Goal: Task Accomplishment & Management: Use online tool/utility

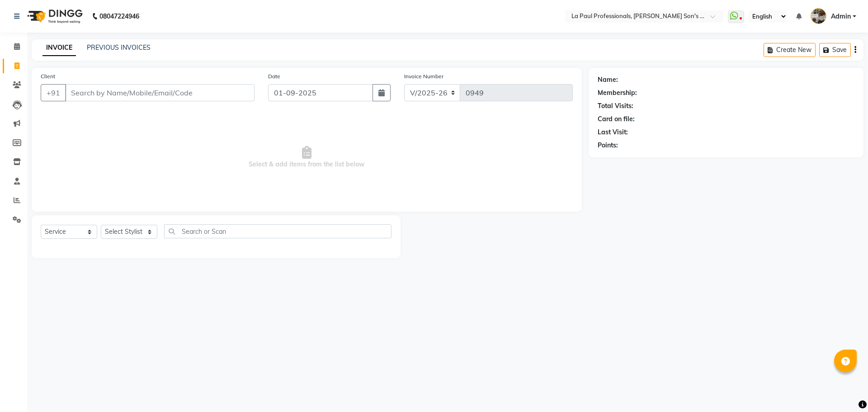
select select "6271"
select select "service"
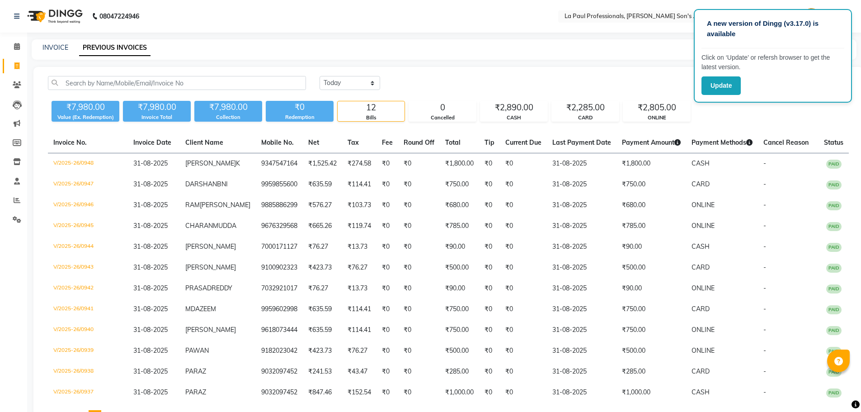
select select "[DATE]"
click at [722, 85] on button "Update" at bounding box center [720, 85] width 39 height 19
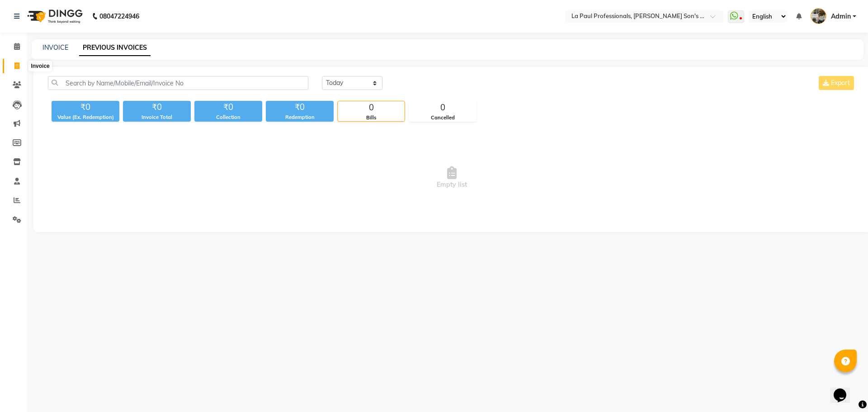
click at [21, 61] on span at bounding box center [17, 66] width 16 height 10
select select "6271"
select select "service"
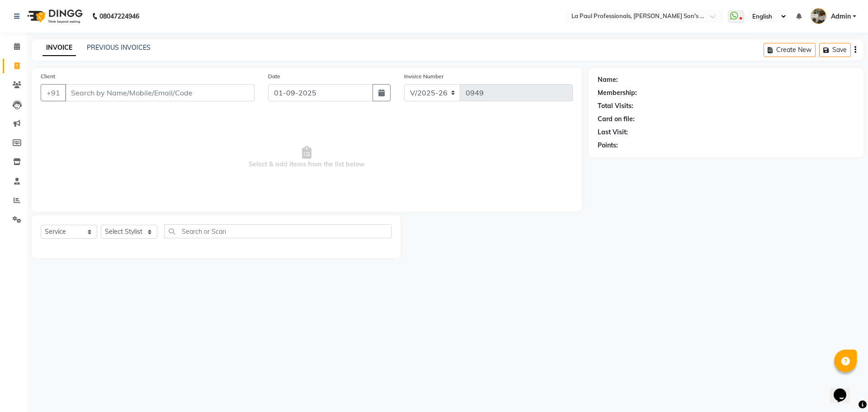
click at [284, 391] on div "08047224946 Select Location × La Paul Professionals, Angel Urban Son's Residenc…" at bounding box center [434, 206] width 868 height 412
click at [371, 329] on div "08047224946 Select Location × La Paul Professionals, Angel Urban Son's Residenc…" at bounding box center [434, 206] width 868 height 412
click at [113, 48] on link "PREVIOUS INVOICES" at bounding box center [119, 47] width 64 height 8
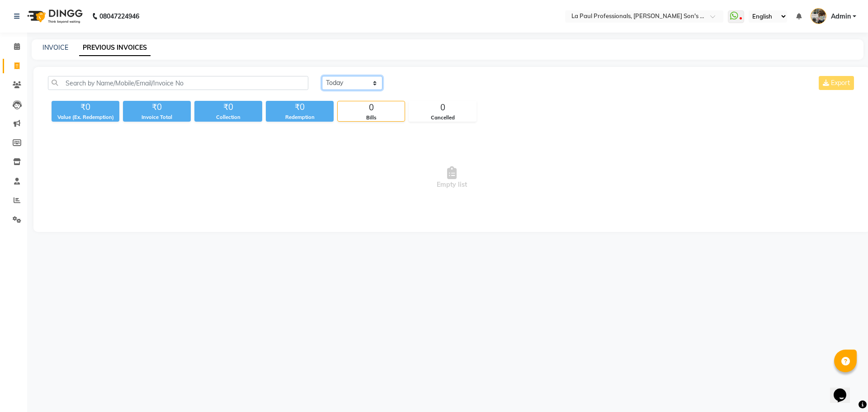
click at [356, 86] on select "Today Yesterday Custom Range" at bounding box center [352, 83] width 61 height 14
select select "range"
click at [322, 76] on select "Today Yesterday Custom Range" at bounding box center [352, 83] width 61 height 14
click at [399, 89] on input "01-09-2025" at bounding box center [425, 83] width 63 height 13
select select "9"
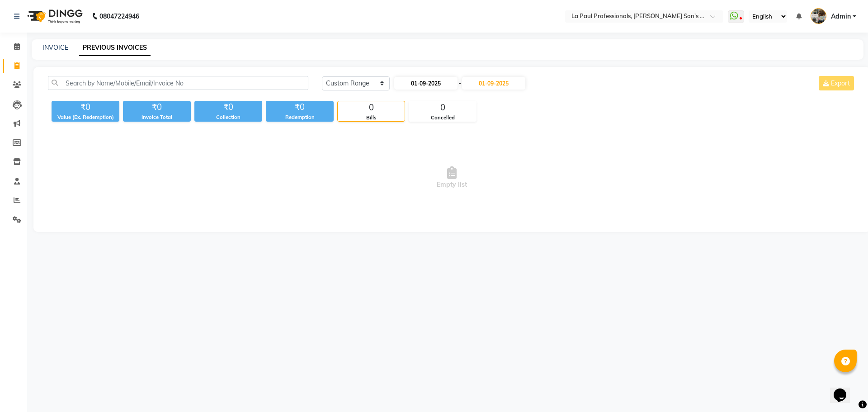
select select "2025"
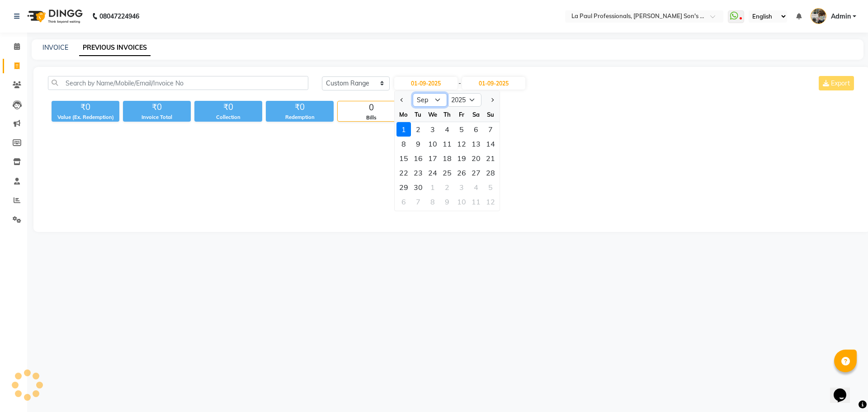
click at [436, 96] on select "Jan Feb Mar Apr May Jun Jul Aug Sep Oct Nov Dec" at bounding box center [430, 100] width 34 height 14
select select "8"
click at [413, 93] on select "Jan Feb Mar Apr May Jun Jul Aug Sep Oct Nov Dec" at bounding box center [430, 100] width 34 height 14
click at [477, 160] on div "16" at bounding box center [476, 158] width 14 height 14
type input "16-08-2025"
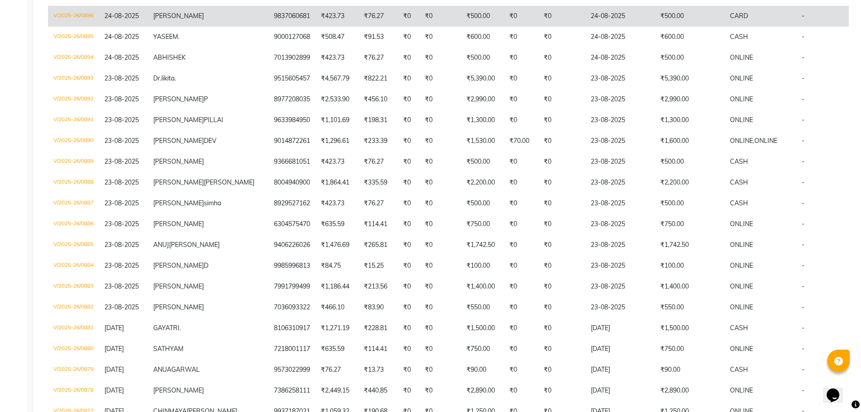
scroll to position [1056, 0]
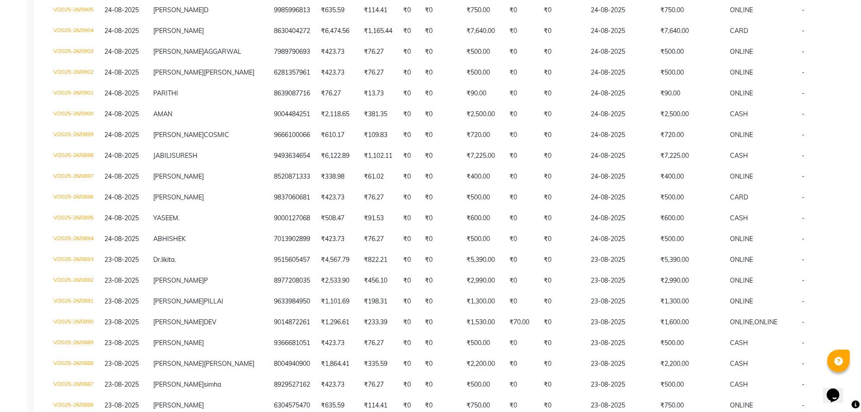
select select "service"
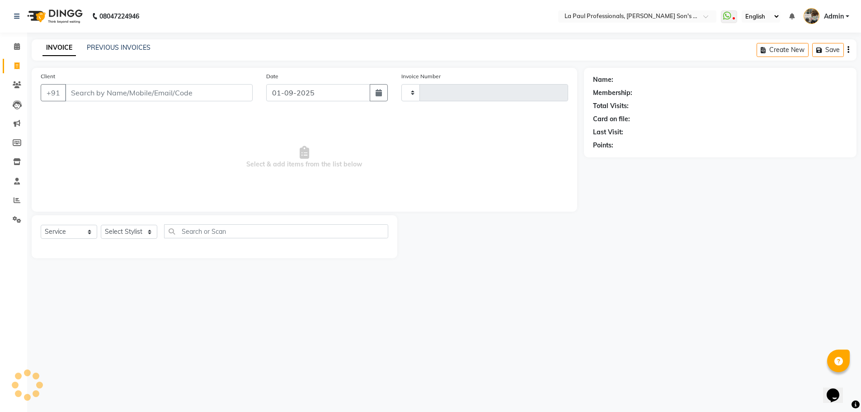
type input "0949"
select select "6271"
click at [21, 200] on span at bounding box center [17, 200] width 16 height 10
select select "6271"
select select "service"
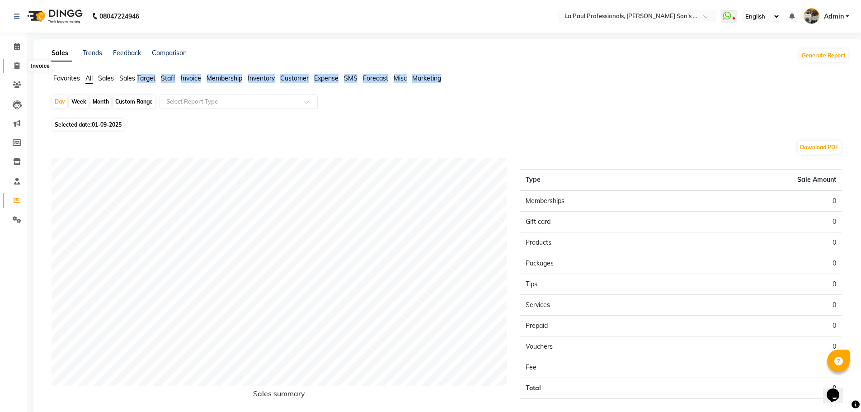
click at [19, 66] on icon at bounding box center [16, 65] width 5 height 7
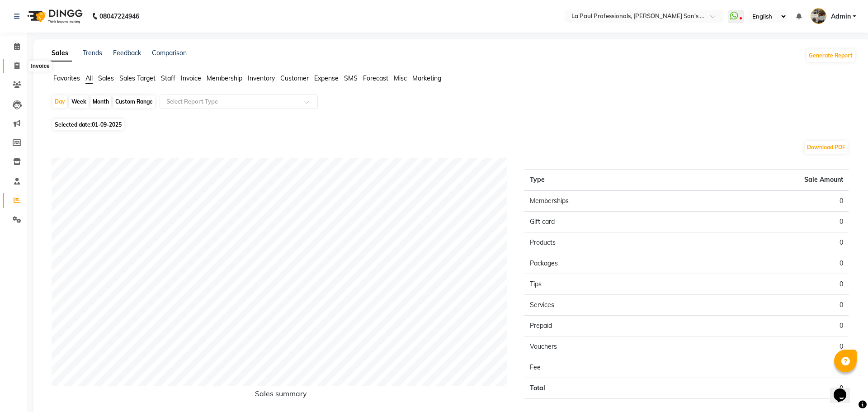
select select "6271"
select select "service"
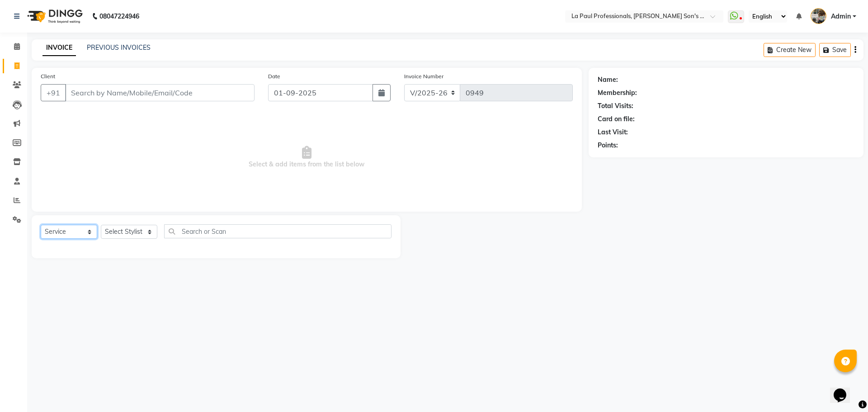
click at [77, 233] on select "Select Service Product Membership Package Voucher Prepaid Gift Card" at bounding box center [69, 232] width 56 height 14
click at [70, 226] on select "Select Service Product Membership Package Voucher Prepaid Gift Card" at bounding box center [69, 232] width 56 height 14
